Goal: Information Seeking & Learning: Learn about a topic

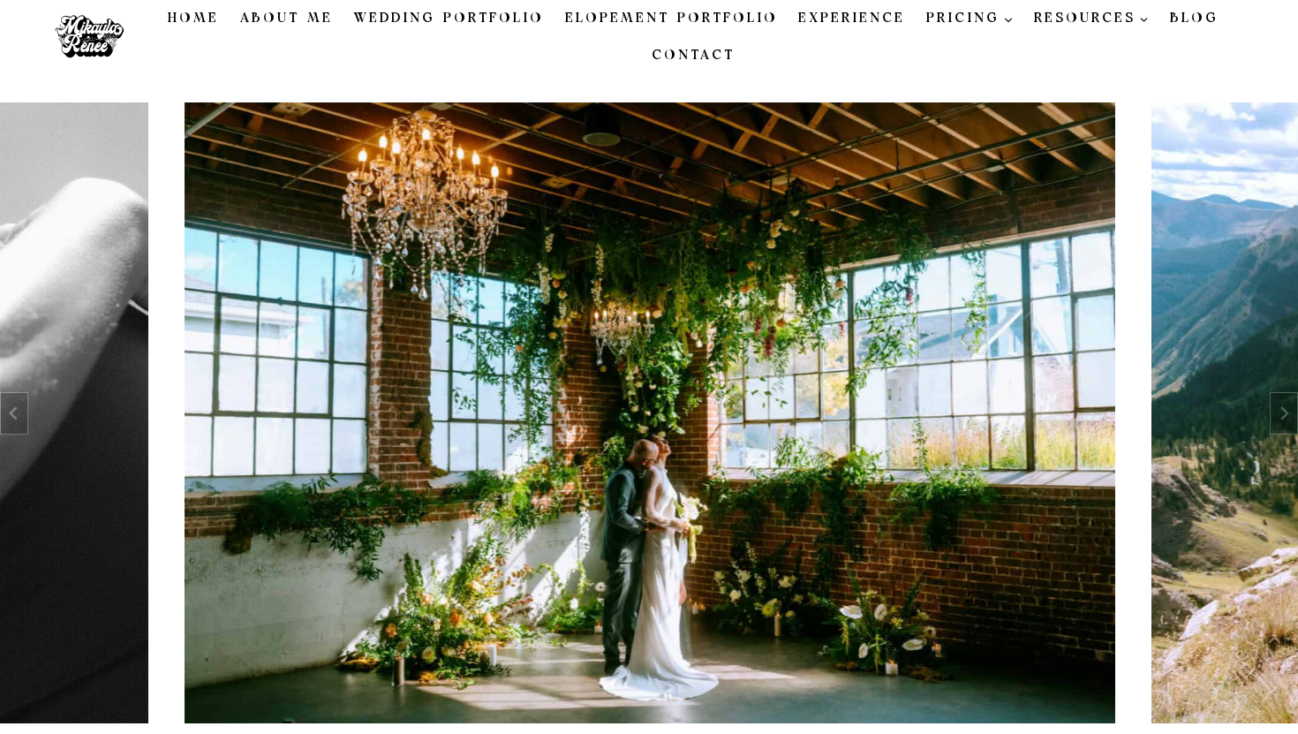
click at [1182, 19] on link "Blog" at bounding box center [1194, 18] width 70 height 37
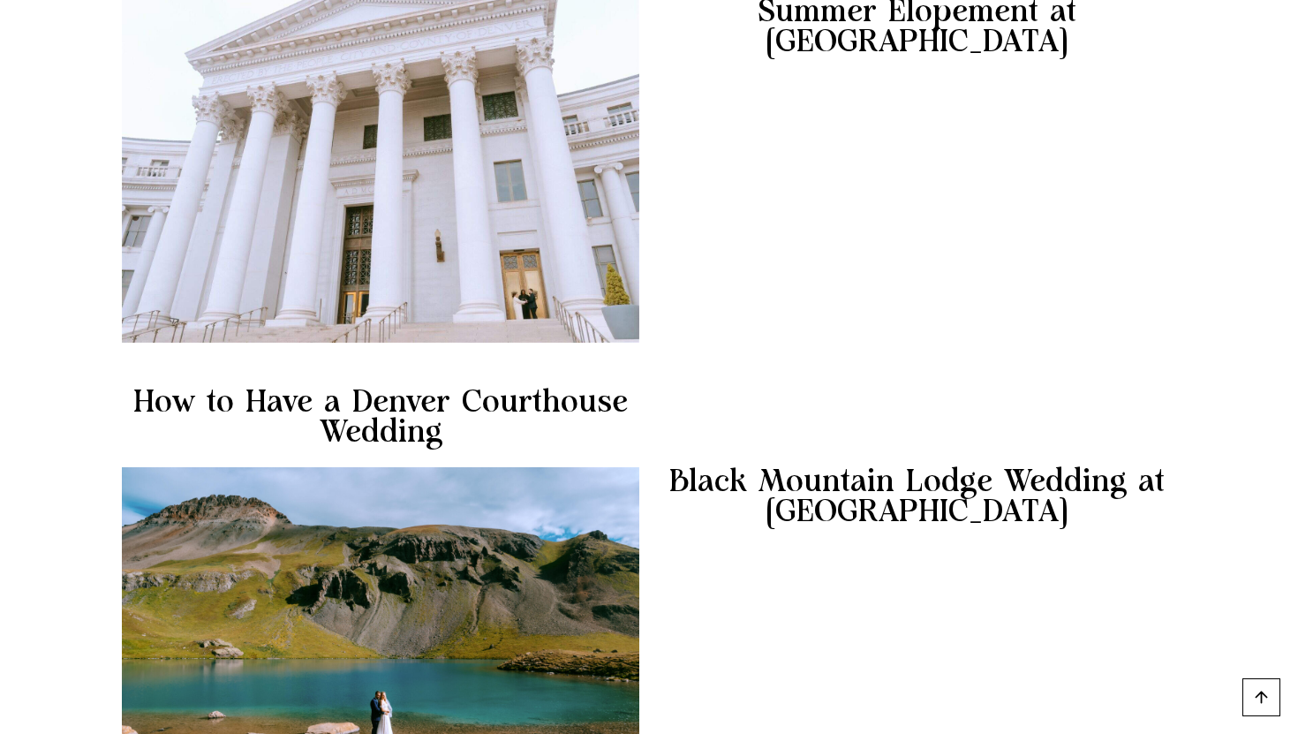
scroll to position [1238, 0]
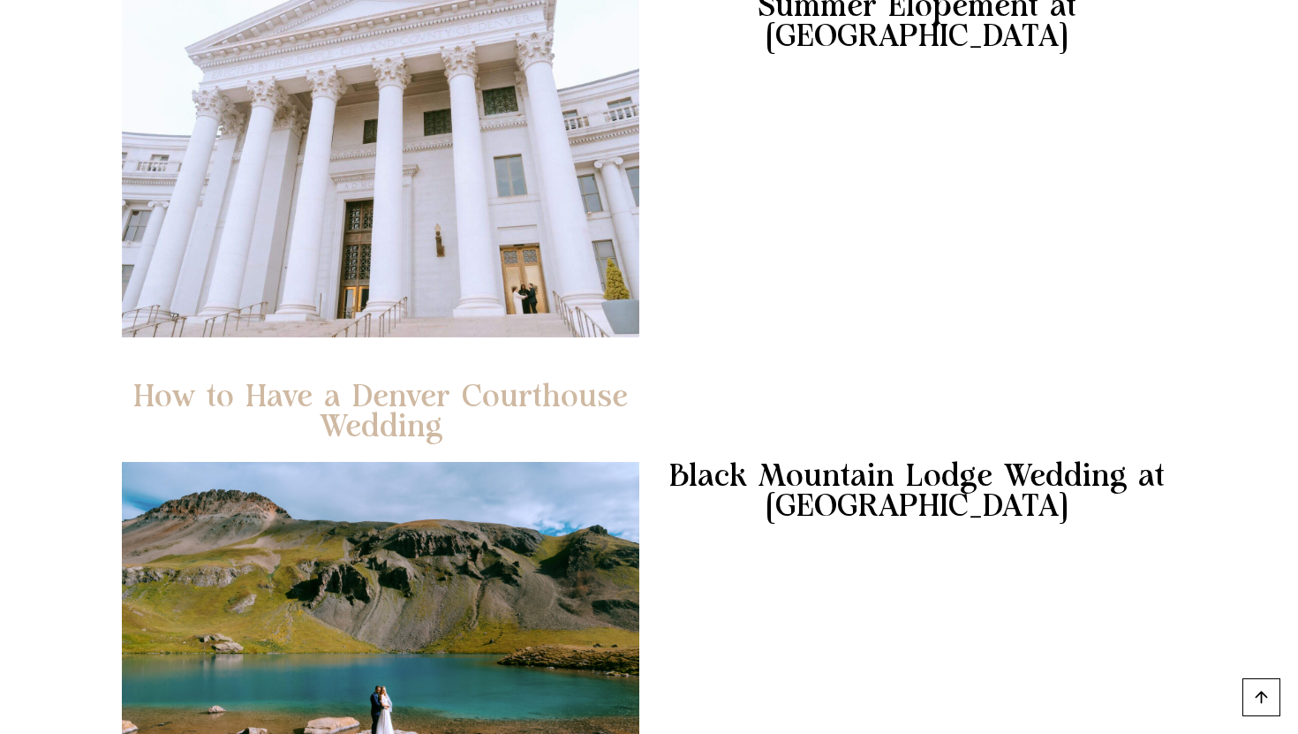
click at [402, 409] on link "How to Have a Denver Courthouse Wedding" at bounding box center [380, 412] width 517 height 60
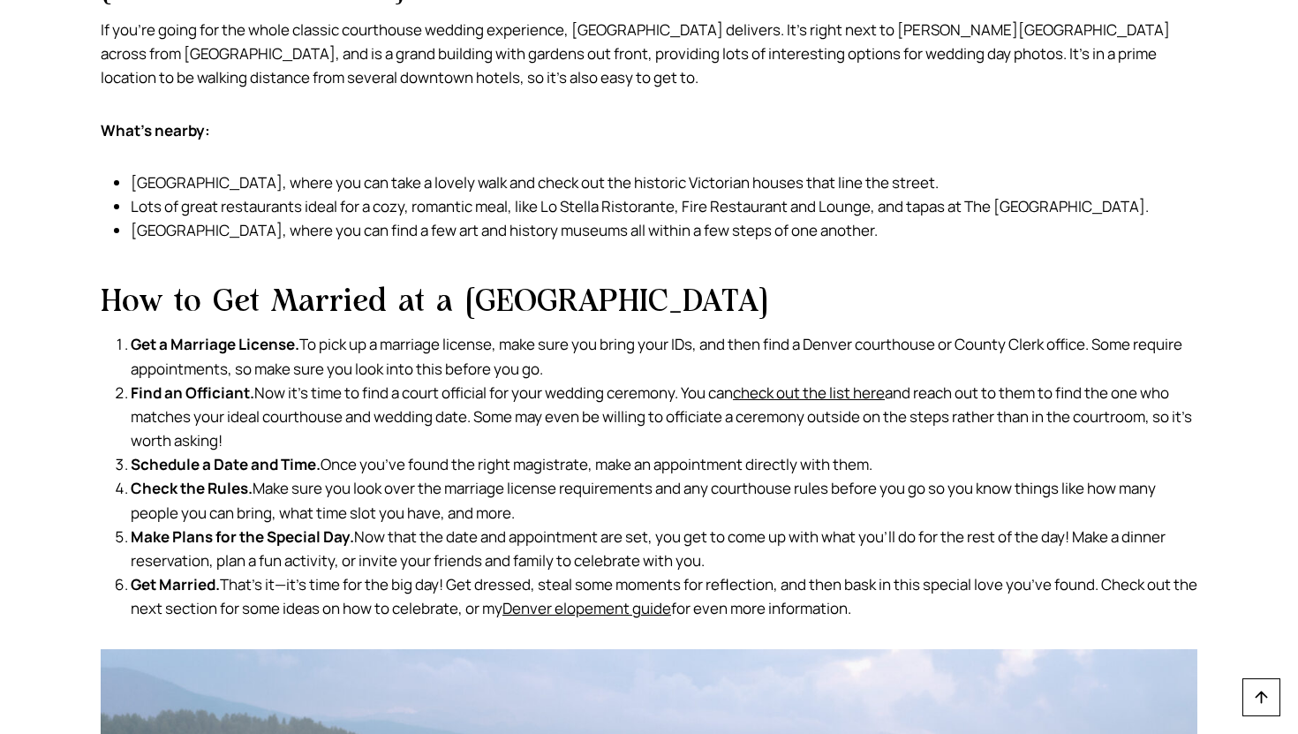
scroll to position [4702, 0]
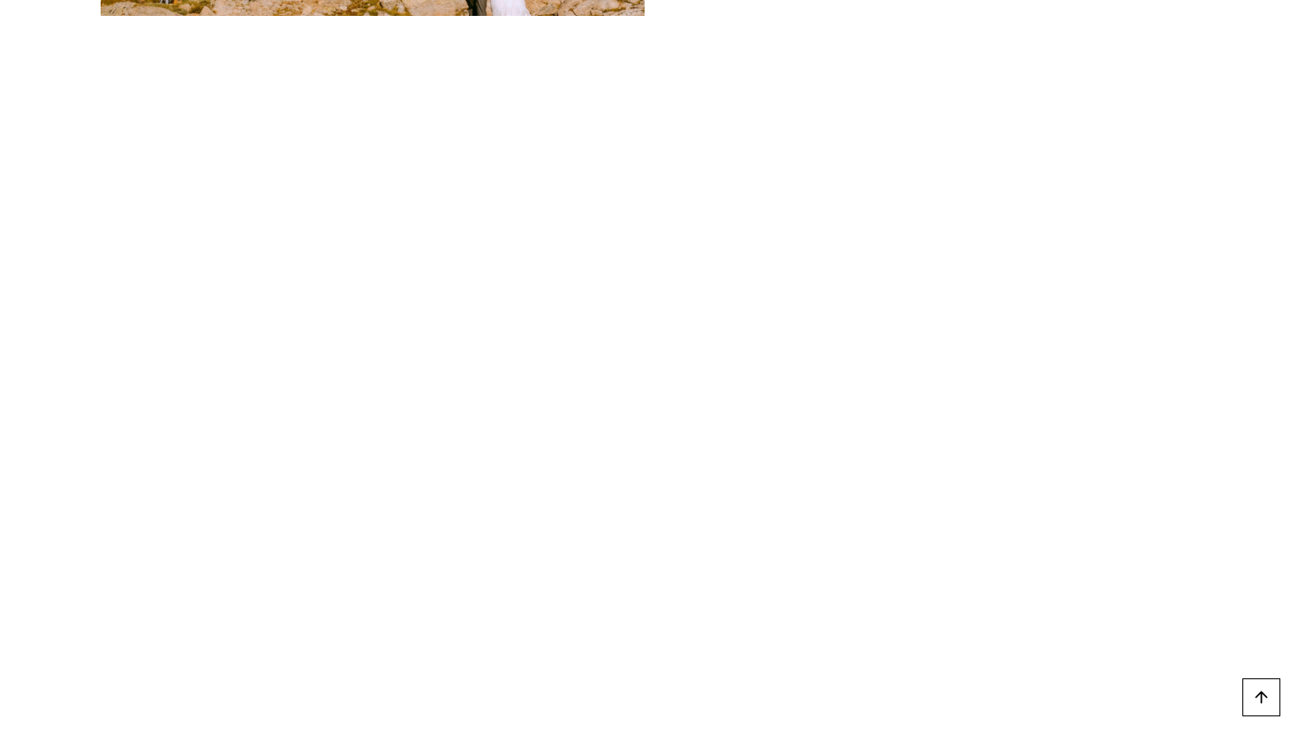
scroll to position [5381, 0]
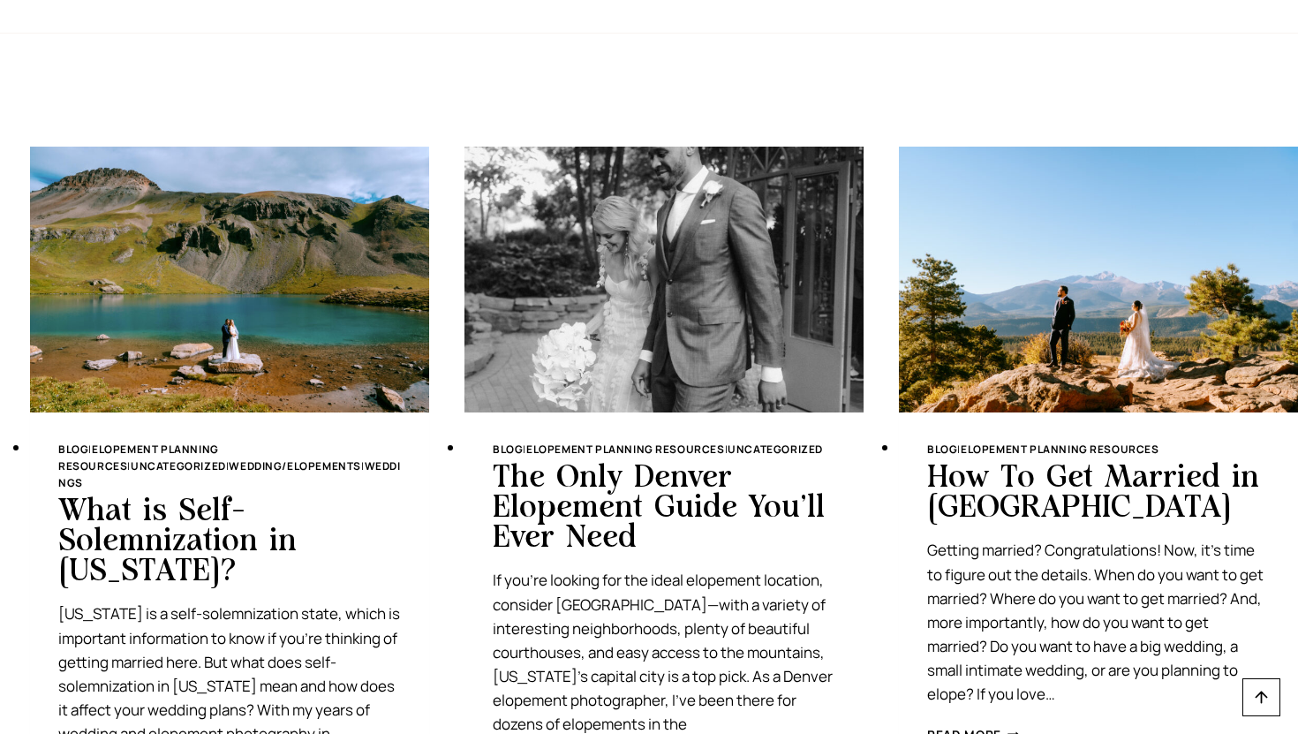
scroll to position [274, 0]
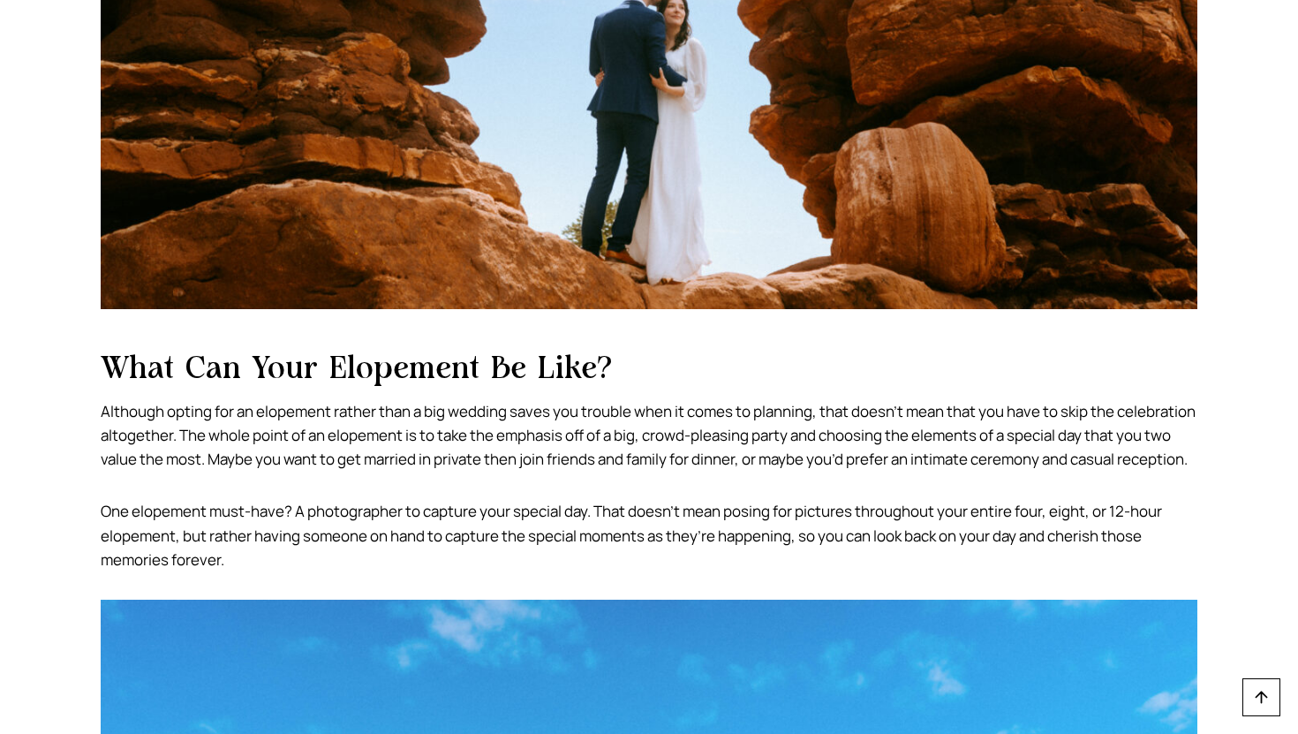
scroll to position [1767, 0]
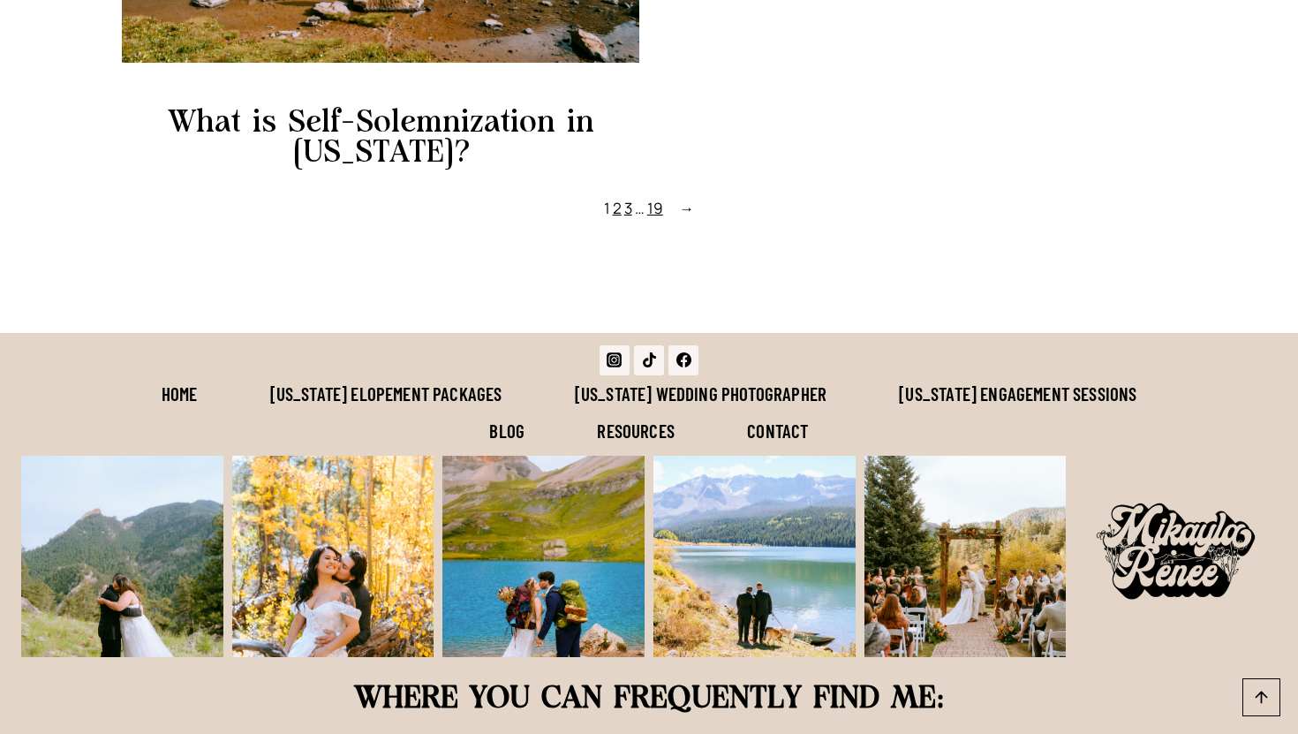
scroll to position [2083, 0]
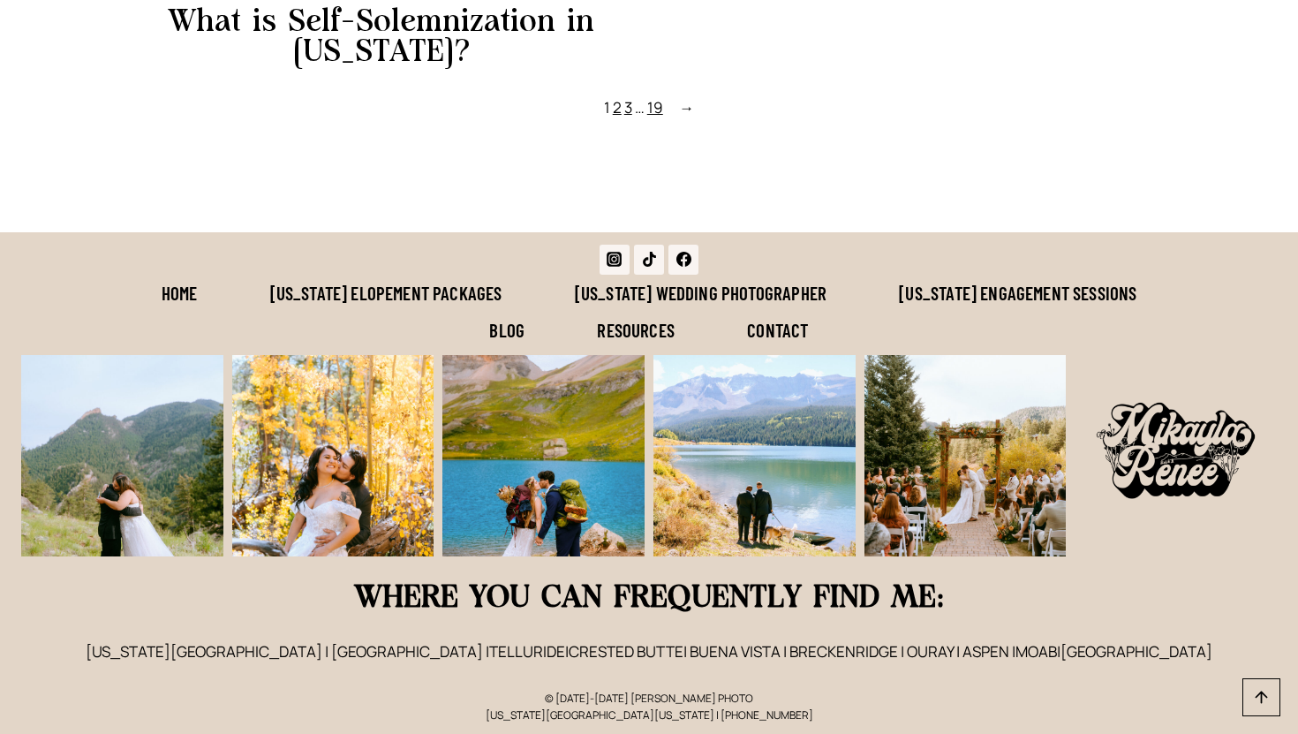
click at [334, 282] on link "[US_STATE] Elopement Packages" at bounding box center [385, 293] width 305 height 37
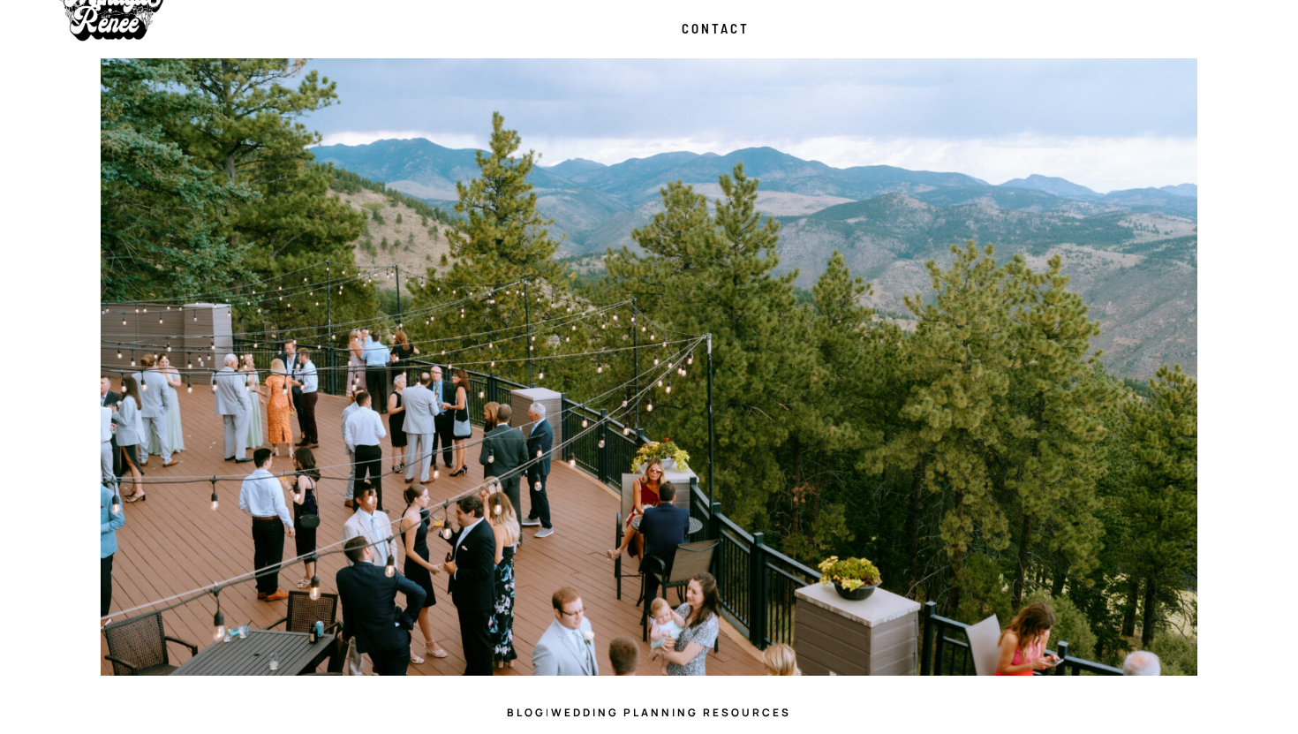
scroll to position [36, 0]
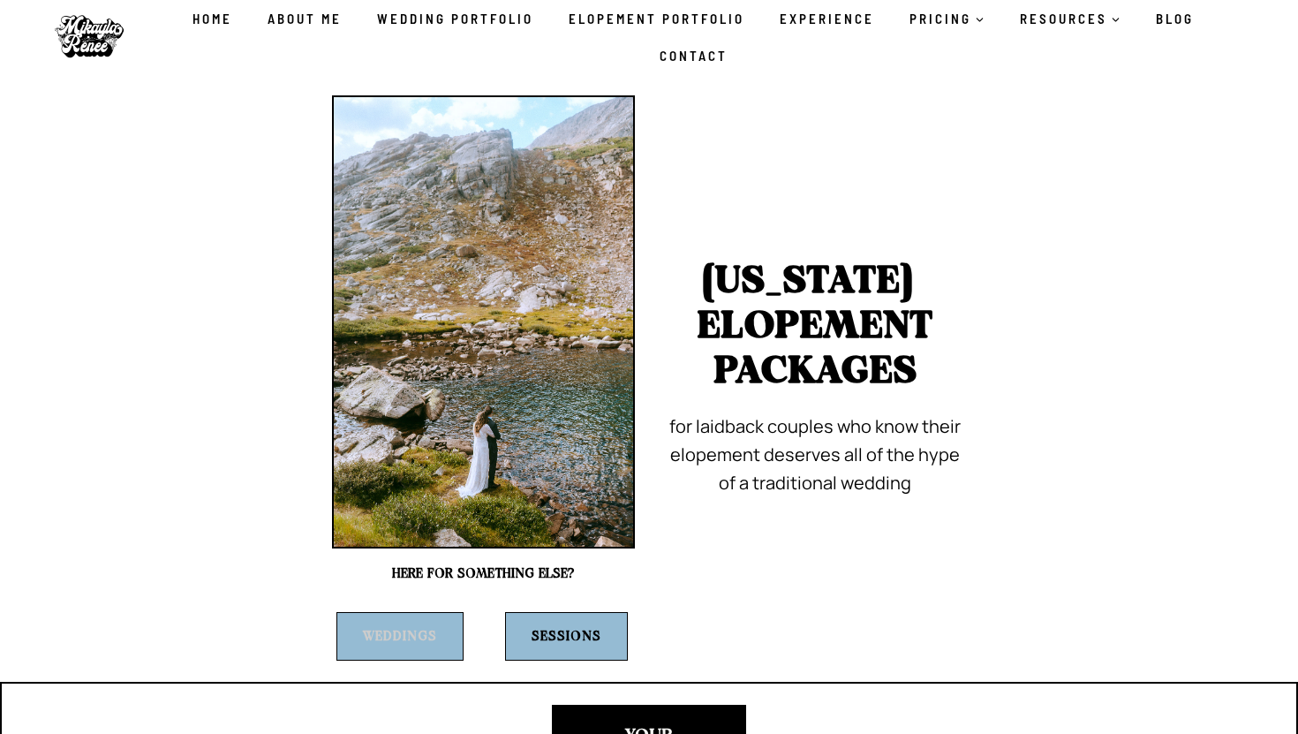
click at [393, 648] on link "Weddings" at bounding box center [399, 636] width 127 height 49
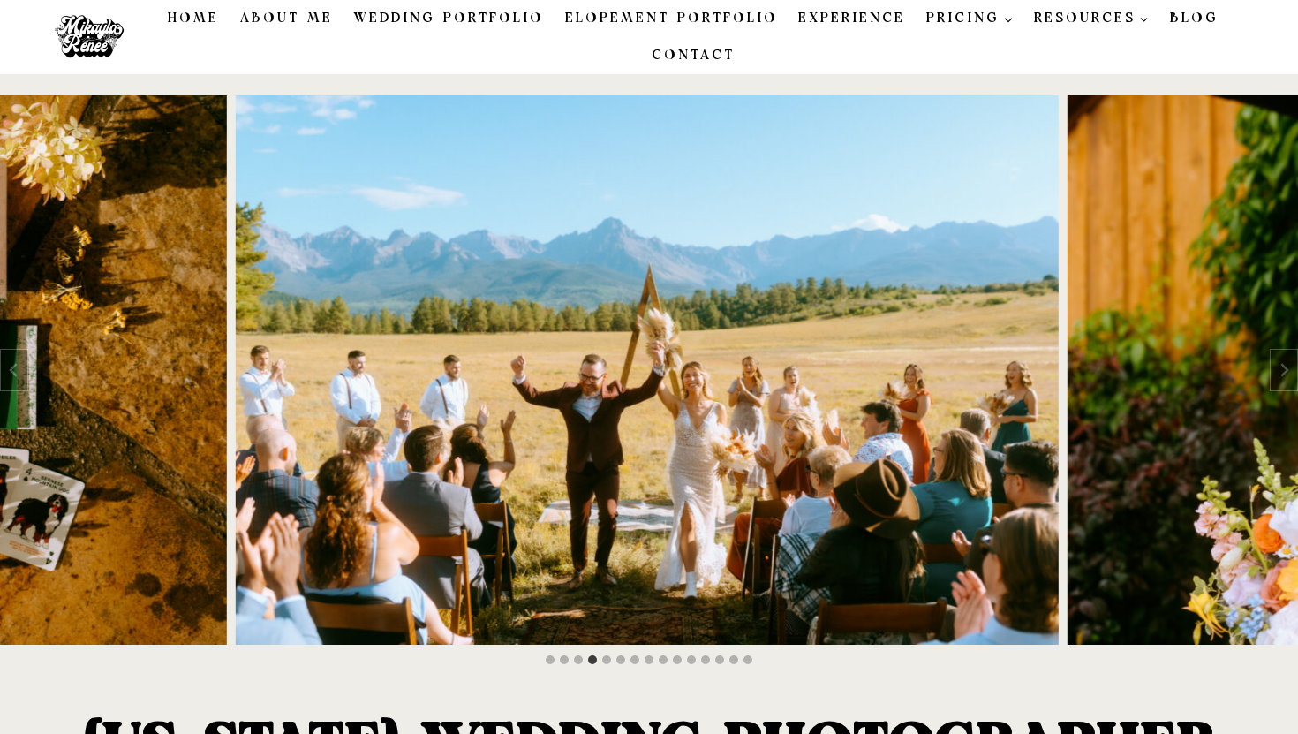
click at [1196, 22] on link "Blog" at bounding box center [1194, 18] width 70 height 37
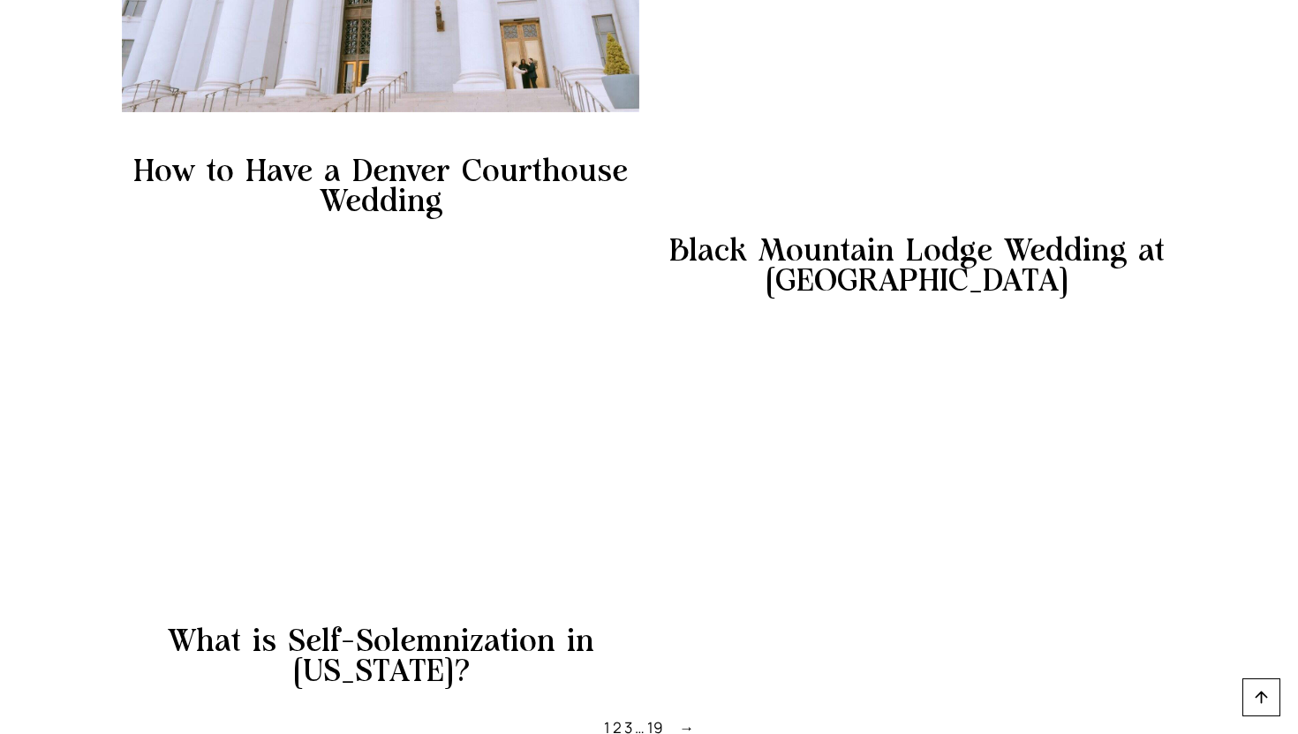
scroll to position [2083, 0]
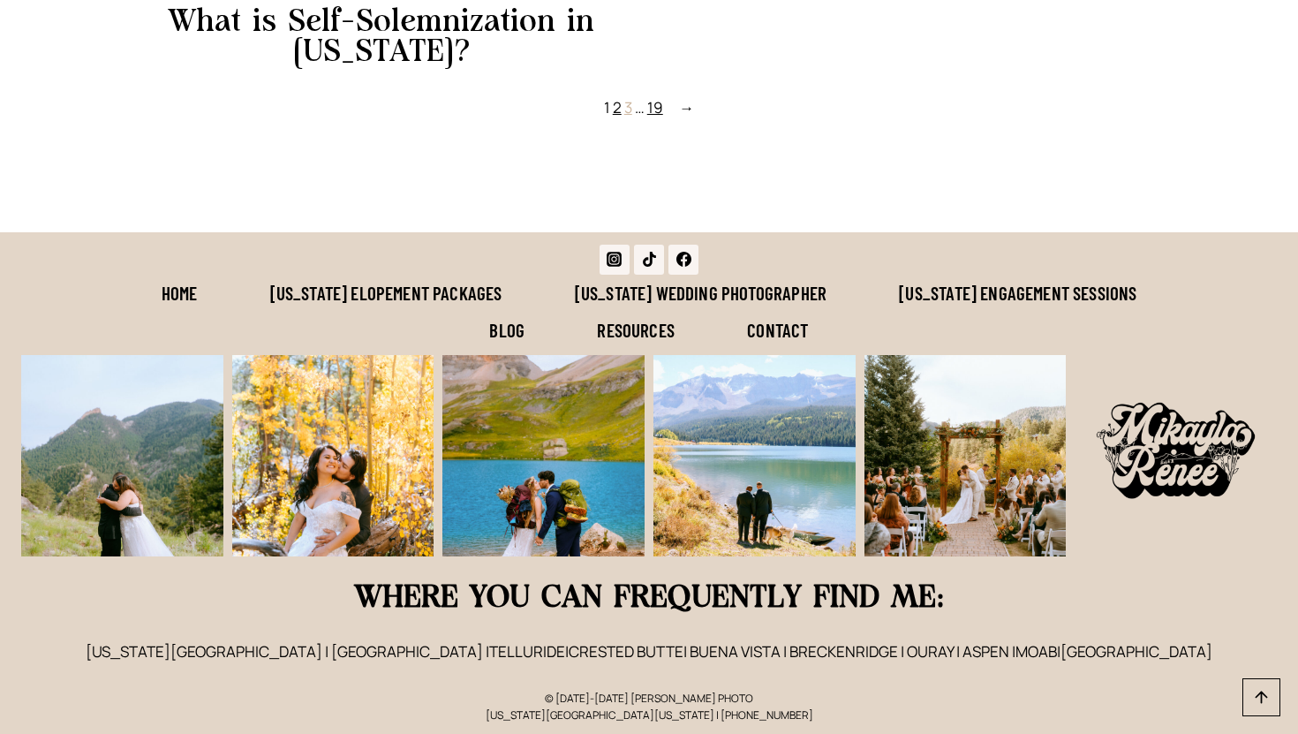
click at [629, 105] on link "3" at bounding box center [628, 107] width 8 height 20
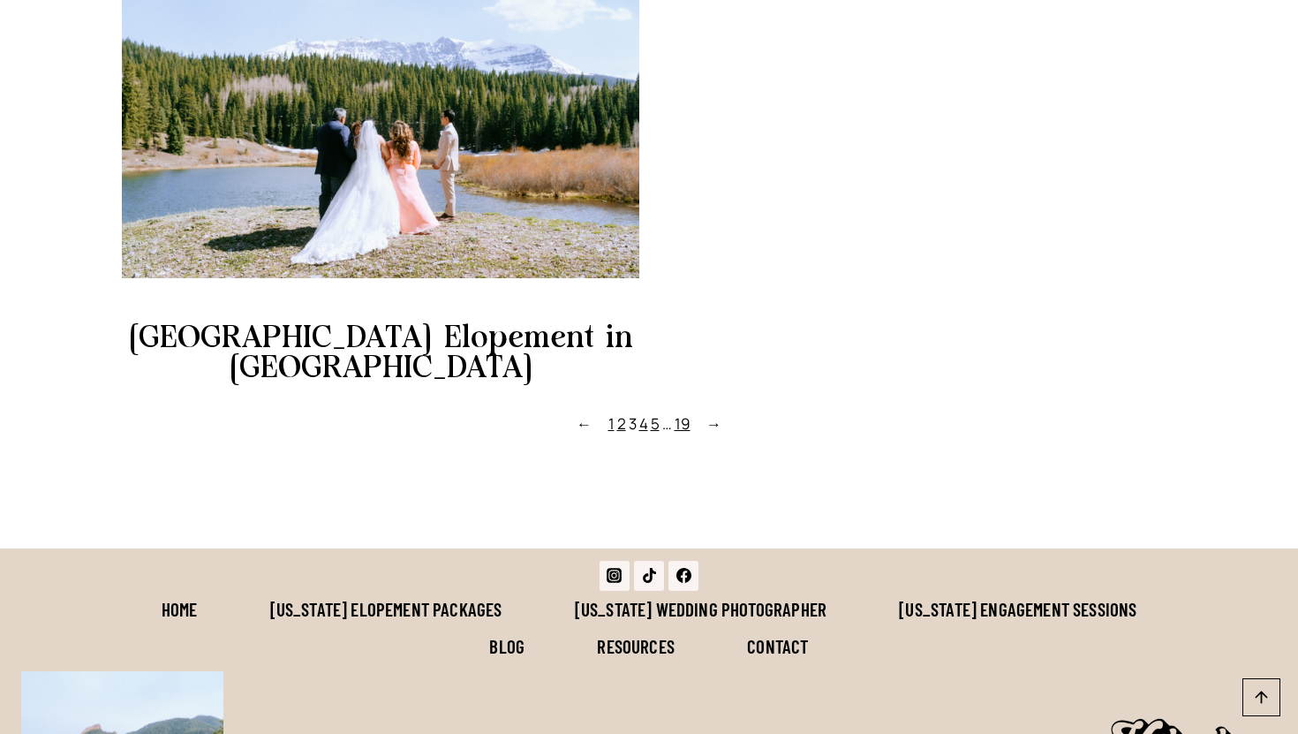
scroll to position [1847, 0]
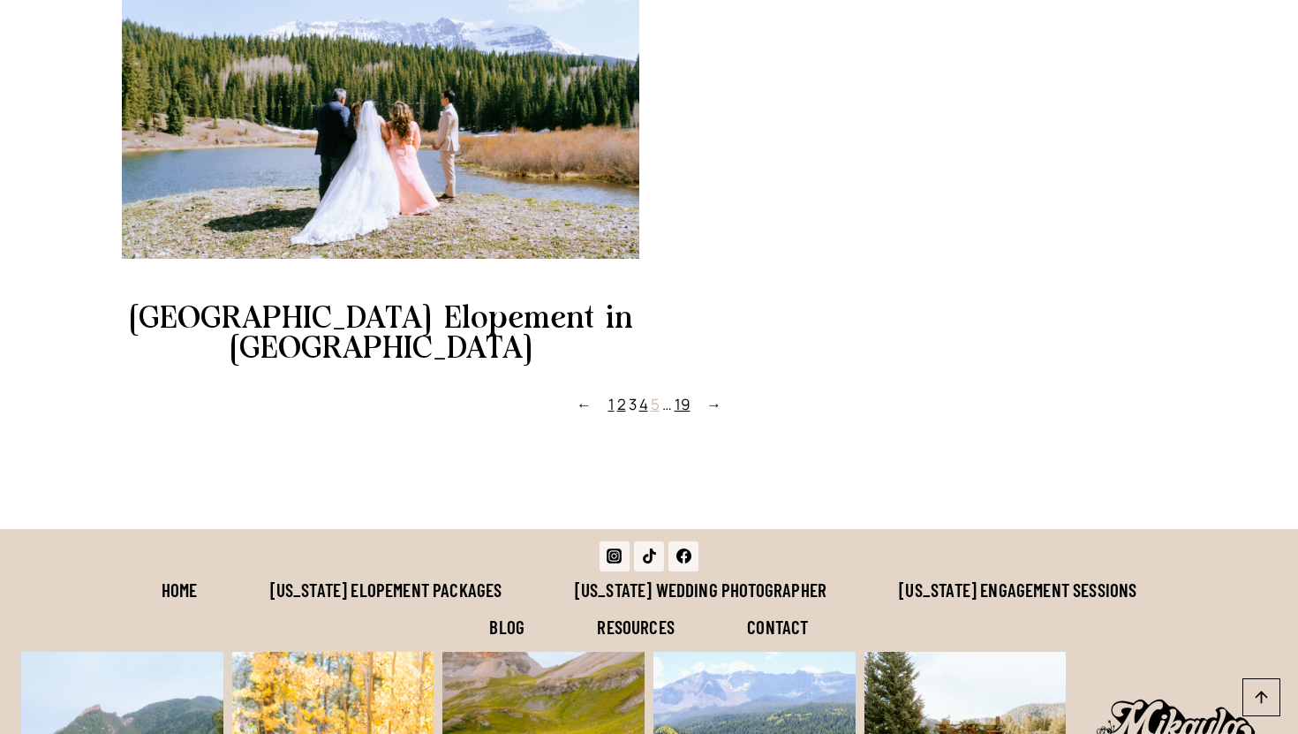
click at [656, 394] on link "5" at bounding box center [655, 404] width 9 height 20
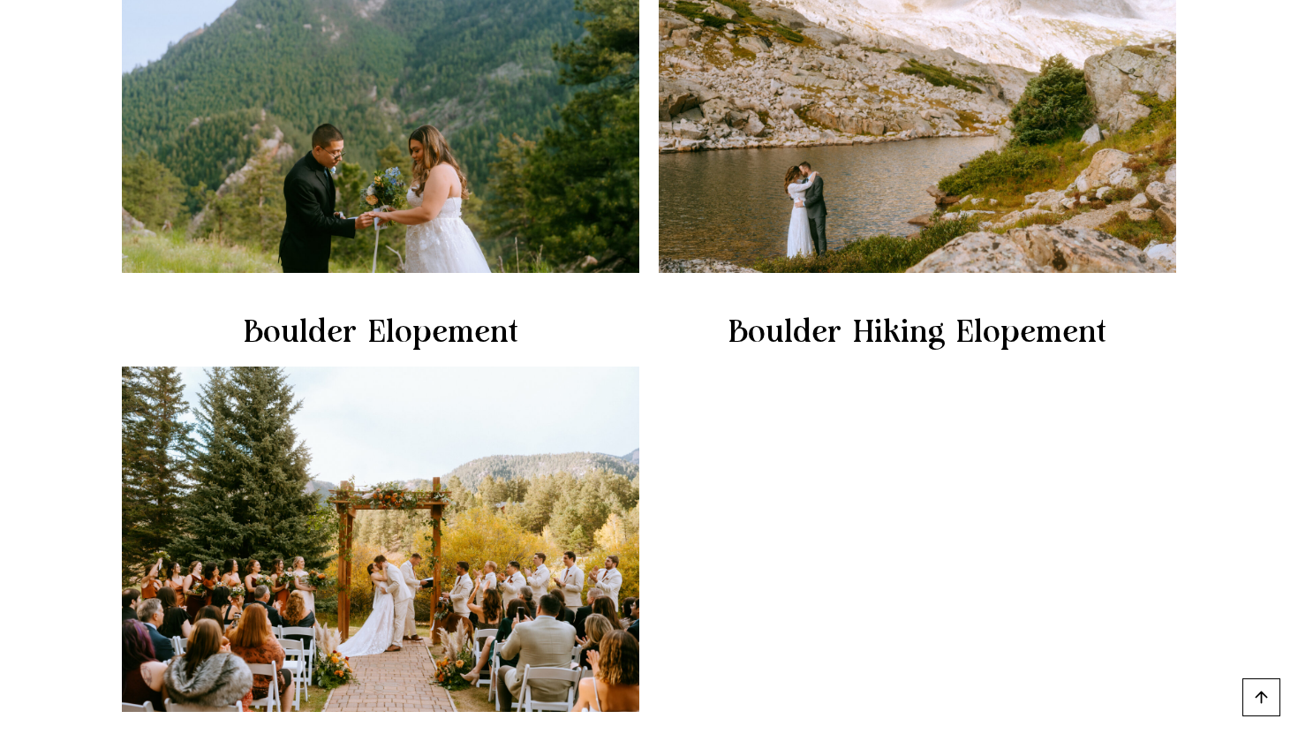
scroll to position [836, 0]
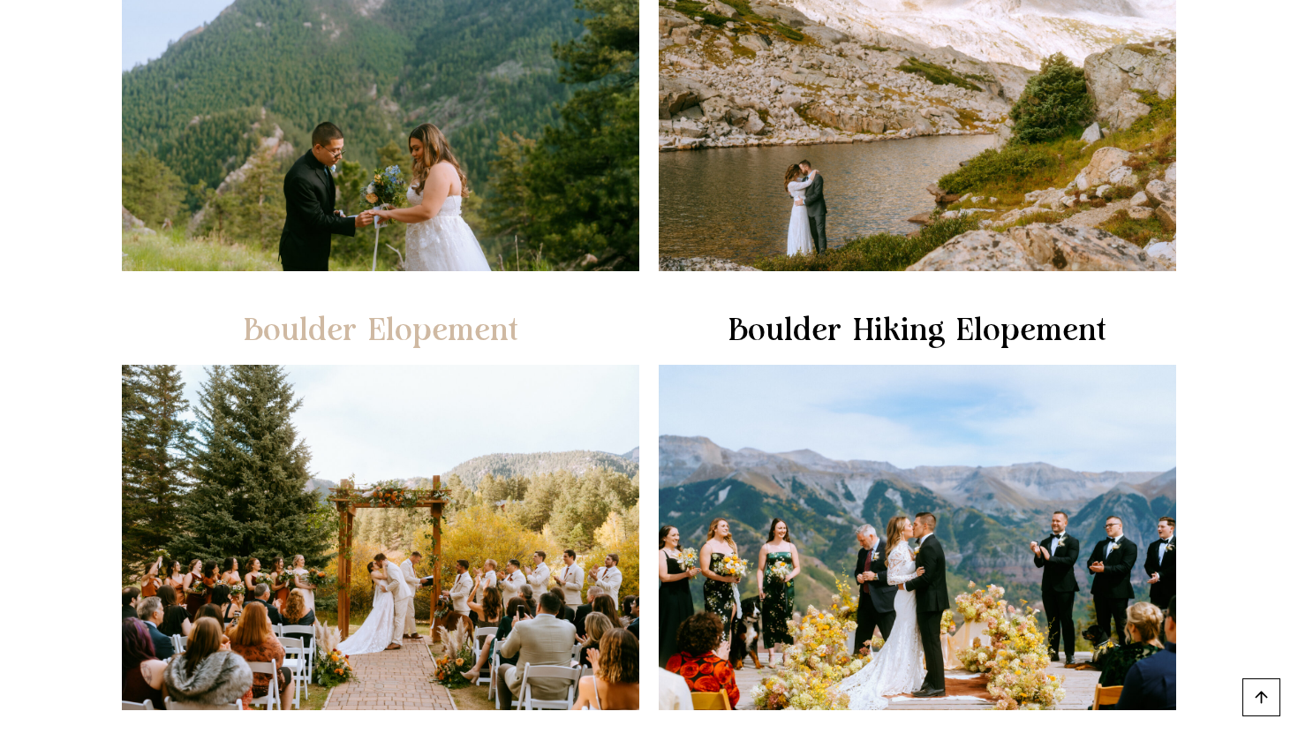
click at [402, 330] on link "Boulder Elopement" at bounding box center [381, 331] width 275 height 30
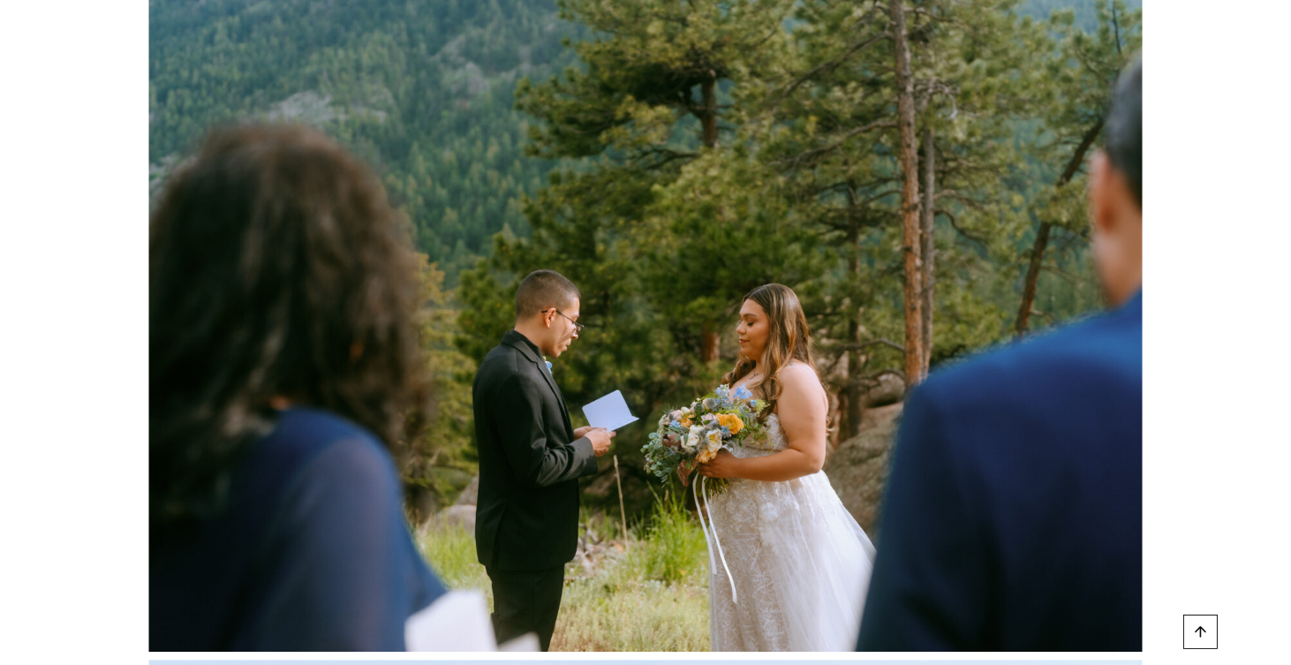
scroll to position [14451, 0]
